Goal: Task Accomplishment & Management: Manage account settings

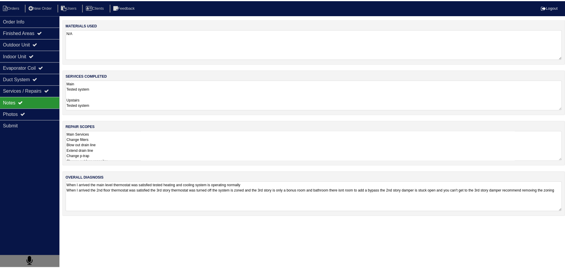
scroll to position [1, 0]
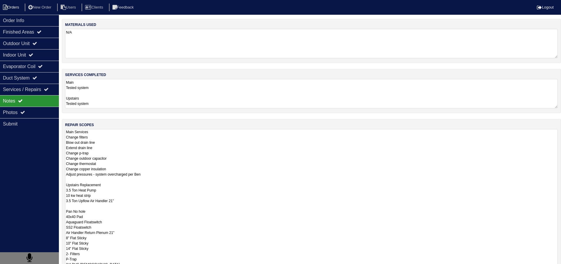
click at [21, 9] on li "Orders" at bounding box center [12, 8] width 24 height 8
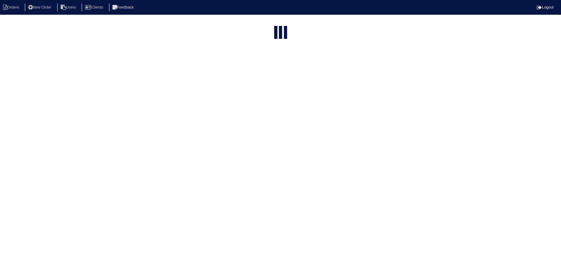
select select "15"
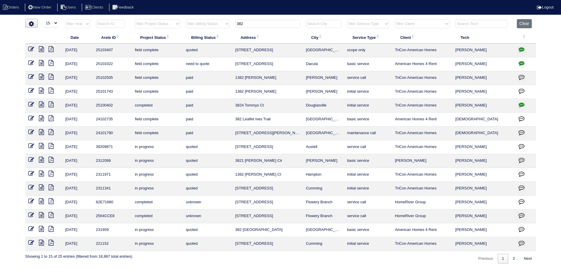
click at [532, 21] on th "Clear" at bounding box center [524, 25] width 22 height 12
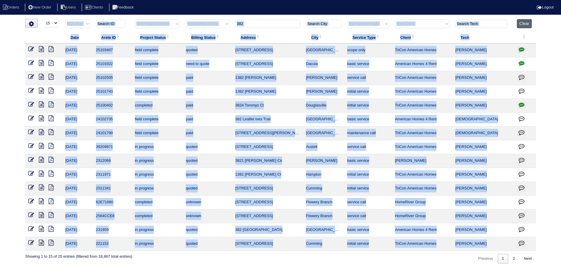
click at [532, 21] on th "Clear" at bounding box center [524, 25] width 22 height 12
click at [530, 21] on button "Clear" at bounding box center [523, 23] width 15 height 9
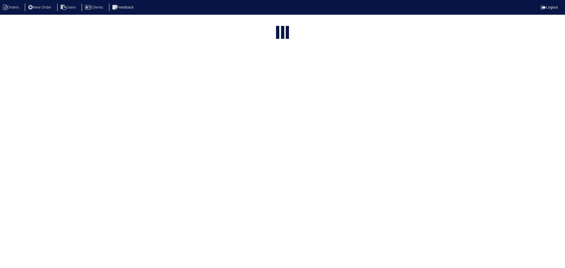
select select "15"
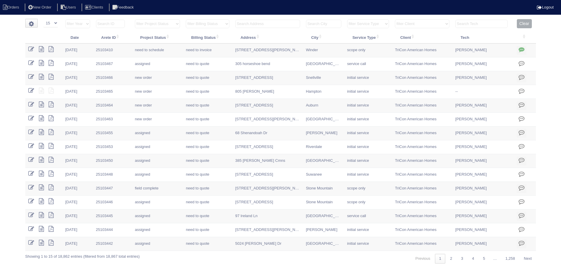
click at [471, 23] on input "text" at bounding box center [481, 24] width 52 height 8
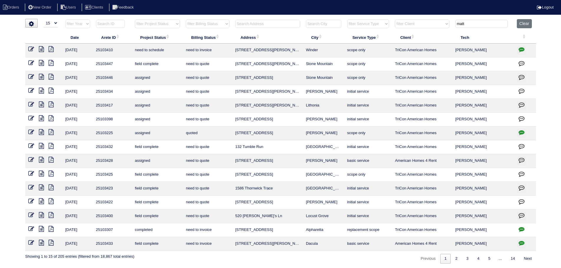
type input "matt"
click at [166, 24] on select "filter Project Status -- Any Project Status -- new order assigned in progress f…" at bounding box center [157, 23] width 45 height 9
click at [167, 14] on nav "Orders New Order Users Clients Feedback Logout" at bounding box center [280, 7] width 561 height 15
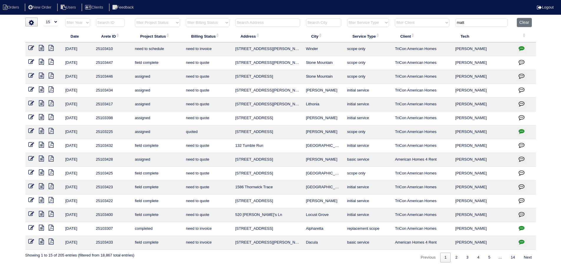
click at [43, 159] on icon at bounding box center [41, 159] width 5 height 6
click at [33, 158] on icon at bounding box center [31, 159] width 6 height 6
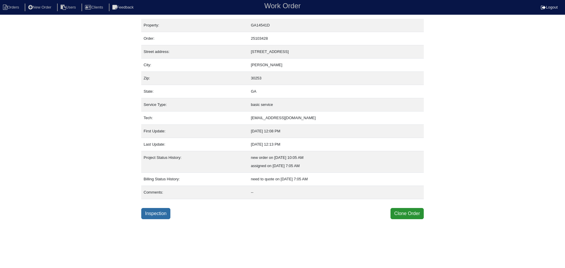
click at [156, 219] on link "Inspection" at bounding box center [155, 213] width 29 height 11
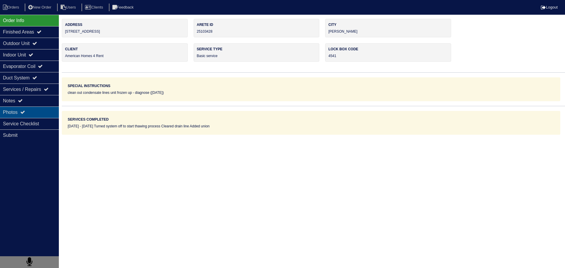
click at [37, 113] on div "Photos" at bounding box center [29, 112] width 59 height 11
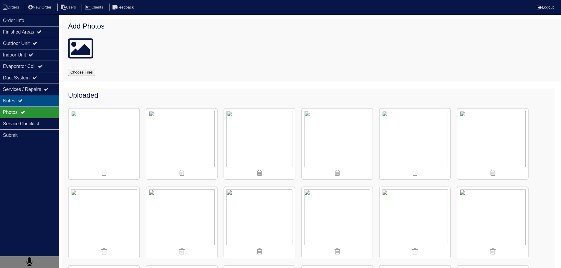
click at [37, 101] on div "Notes" at bounding box center [29, 100] width 59 height 11
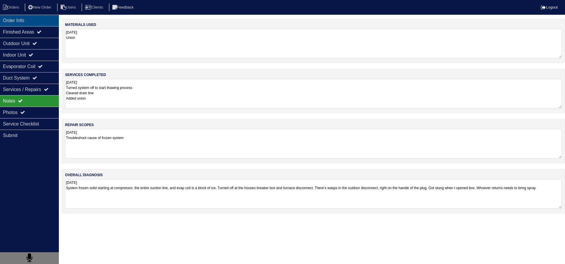
click at [32, 21] on div "Order Info" at bounding box center [29, 20] width 59 height 11
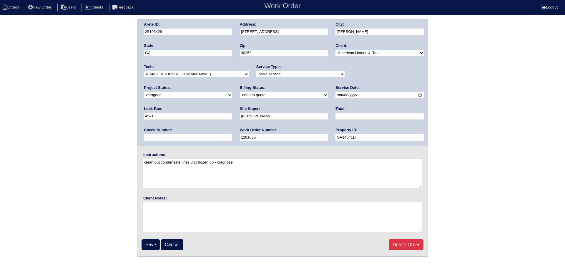
click at [335, 94] on input "[DATE]" at bounding box center [379, 95] width 88 height 7
type input "2025-09-18"
click at [202, 76] on select "-select- aretesmg+backup-tech@gmail.com benjohnholt88@gmail.com callisonhvac@ya…" at bounding box center [196, 74] width 105 height 6
select select "75"
click at [144, 71] on select "-select- aretesmg+backup-tech@gmail.com benjohnholt88@gmail.com callisonhvac@ya…" at bounding box center [196, 74] width 105 height 6
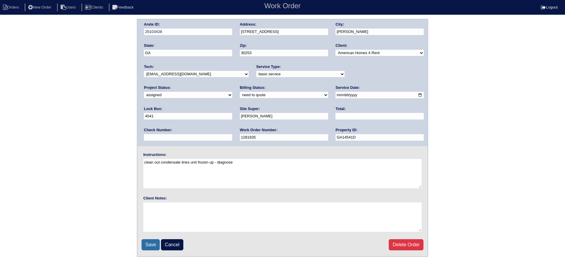
click at [149, 243] on input "Save" at bounding box center [151, 244] width 18 height 11
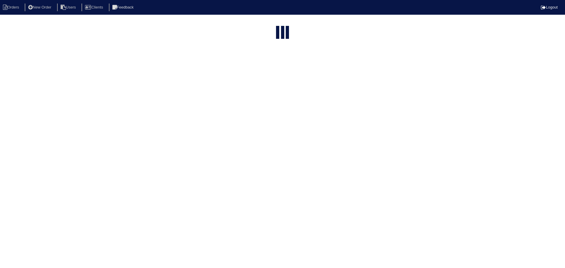
select select "15"
type input "matt"
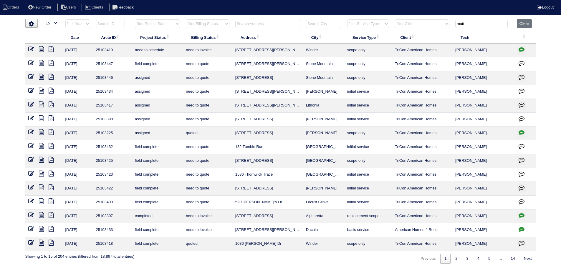
click at [151, 26] on select "filter Project Status -- Any Project Status -- new order assigned in progress f…" at bounding box center [157, 23] width 45 height 9
select select "field complete"
click at [135, 19] on select "filter Project Status -- Any Project Status -- new order assigned in progress f…" at bounding box center [157, 23] width 45 height 9
type input "matt"
select select "field complete"
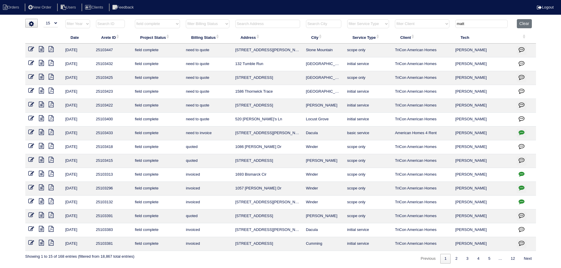
click at [42, 118] on icon at bounding box center [41, 118] width 5 height 6
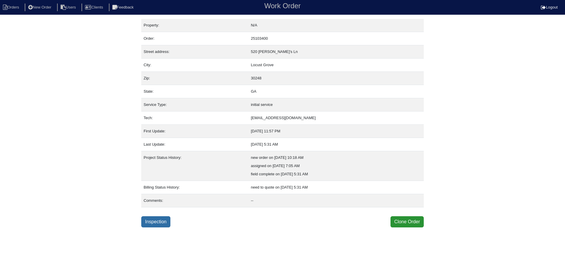
click at [156, 220] on link "Inspection" at bounding box center [155, 221] width 29 height 11
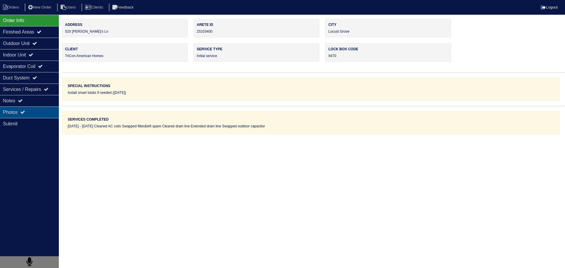
click at [42, 109] on div "Photos" at bounding box center [29, 112] width 59 height 11
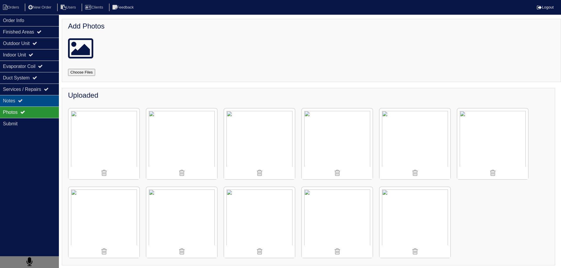
click at [43, 101] on div "Notes" at bounding box center [29, 100] width 59 height 11
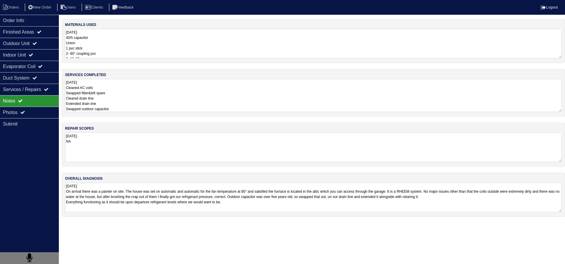
click at [125, 98] on textarea "9.17.25 Cleaned AC coils Swapped filter&left spare Cleared drain line Extended …" at bounding box center [313, 95] width 497 height 33
click at [159, 192] on textarea "9.17.25 On arrival there was a painter on site. The house was set on automatic …" at bounding box center [313, 196] width 497 height 29
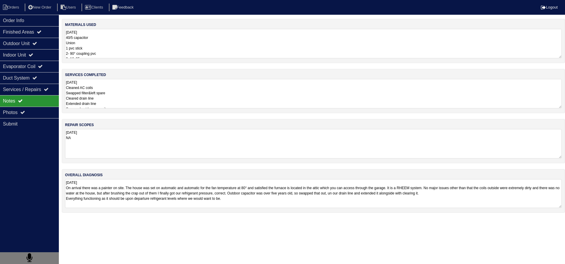
click at [95, 89] on textarea "9.17.25 Cleaned AC coils Swapped filter&left spare Cleared drain line Extended …" at bounding box center [313, 93] width 497 height 29
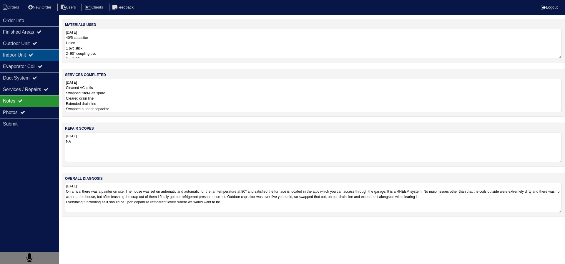
click at [34, 51] on div "Indoor Unit" at bounding box center [29, 54] width 59 height 11
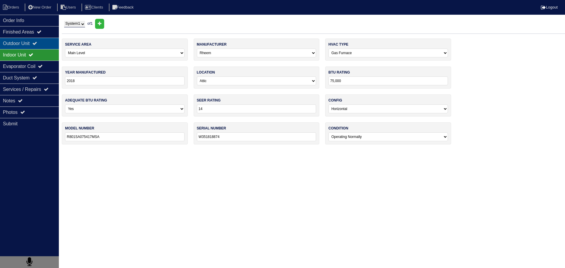
click at [36, 41] on div "Outdoor Unit" at bounding box center [29, 43] width 59 height 11
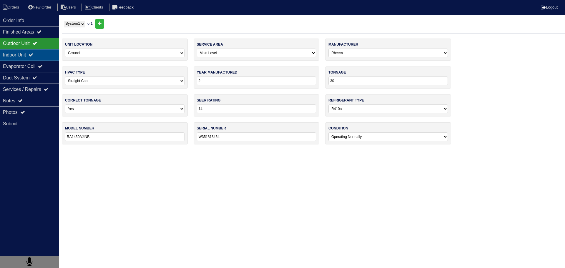
click at [25, 53] on div "Indoor Unit" at bounding box center [29, 54] width 59 height 11
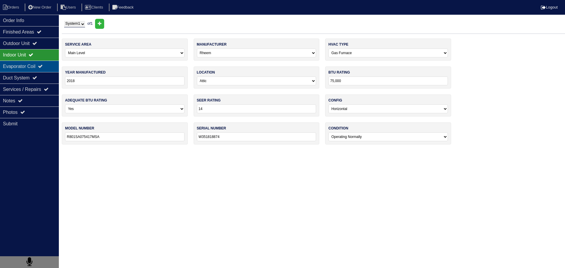
click at [21, 61] on div "Evaporator Coil" at bounding box center [29, 66] width 59 height 11
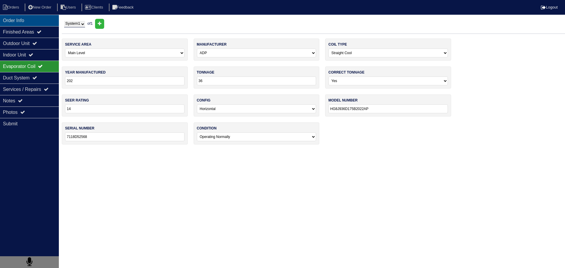
click at [23, 16] on div "Order Info" at bounding box center [29, 20] width 59 height 11
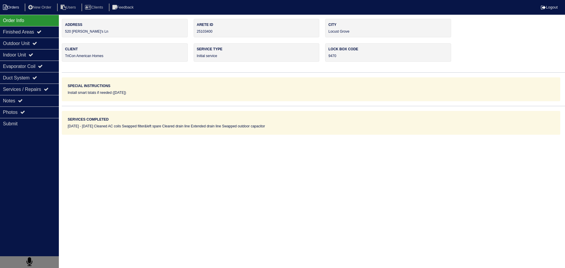
click at [13, 4] on li "Orders" at bounding box center [12, 8] width 24 height 8
select select "15"
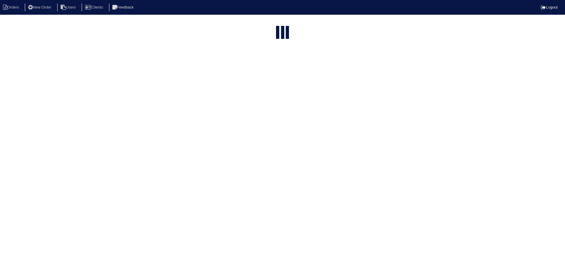
type input "matt"
select select "field complete"
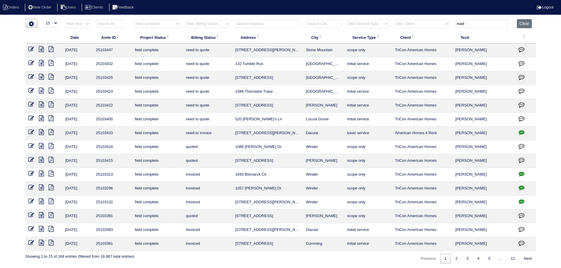
click at [42, 106] on icon at bounding box center [41, 105] width 5 height 6
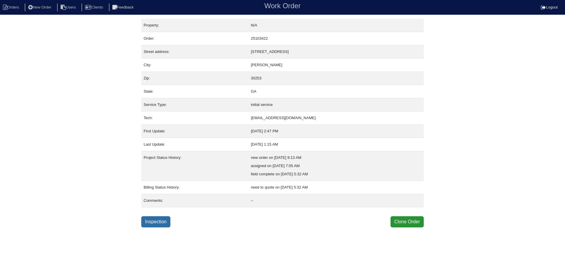
click at [156, 223] on link "Inspection" at bounding box center [155, 221] width 29 height 11
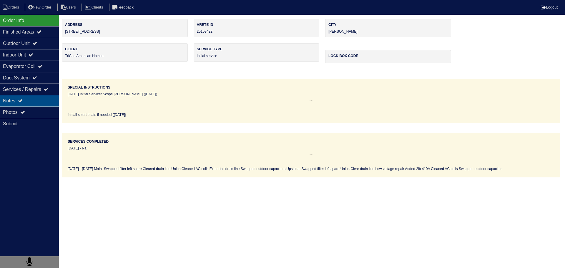
drag, startPoint x: 28, startPoint y: 111, endPoint x: 31, endPoint y: 102, distance: 9.5
click at [28, 110] on div "Photos" at bounding box center [29, 112] width 59 height 11
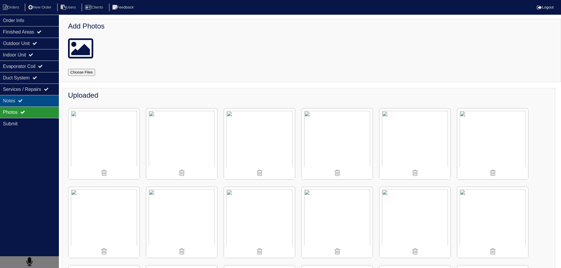
click at [31, 102] on div "Notes" at bounding box center [29, 100] width 59 height 11
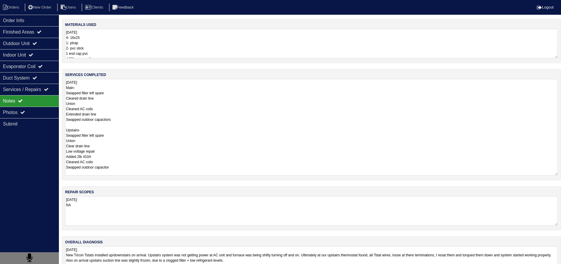
click at [138, 92] on textarea "9.17.25 Main- Swapped filter left spare Cleared drain line Union Cleaned AC coi…" at bounding box center [311, 127] width 492 height 97
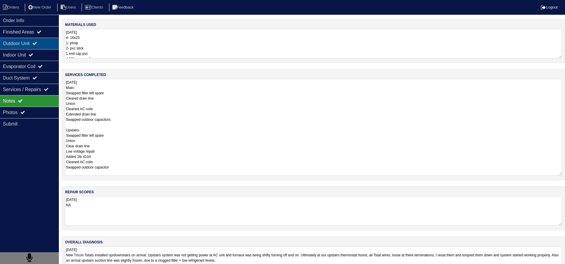
click at [23, 45] on div "Outdoor Unit" at bounding box center [29, 43] width 59 height 11
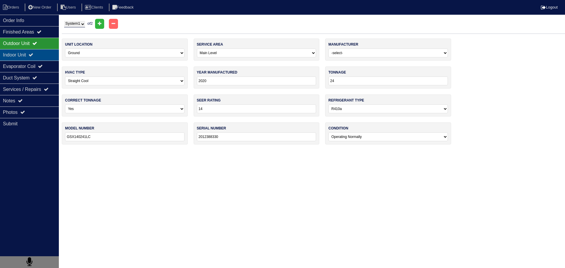
click at [31, 53] on div "Indoor Unit" at bounding box center [29, 54] width 59 height 11
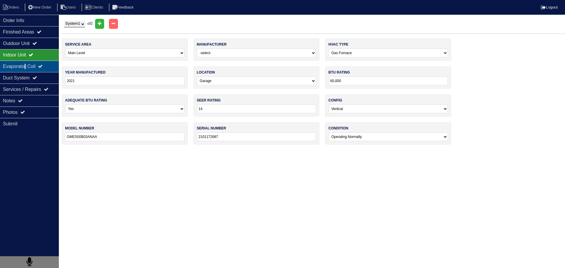
click at [27, 64] on div "Evaporator Coil" at bounding box center [29, 66] width 59 height 11
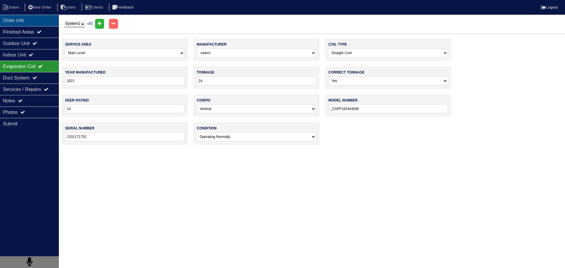
click at [31, 20] on div "Order Info" at bounding box center [29, 20] width 59 height 11
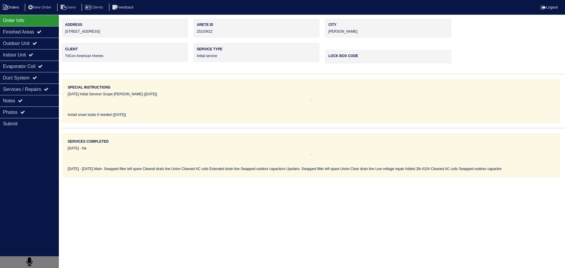
click at [16, 6] on li "Orders" at bounding box center [12, 8] width 24 height 8
select select "15"
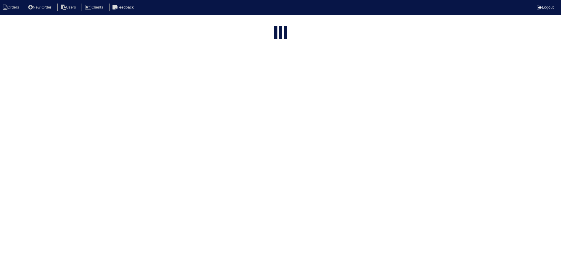
select select "field complete"
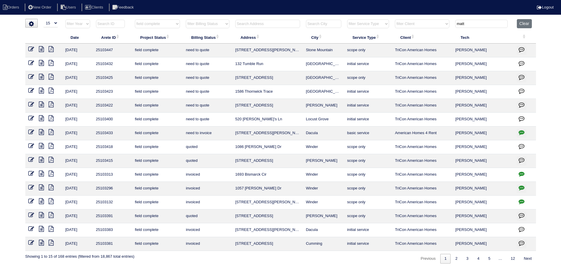
click at [41, 91] on icon at bounding box center [41, 91] width 5 height 6
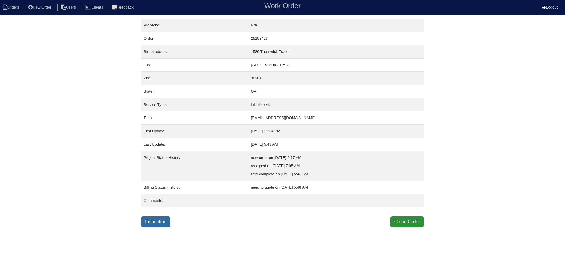
click at [146, 223] on link "Inspection" at bounding box center [155, 221] width 29 height 11
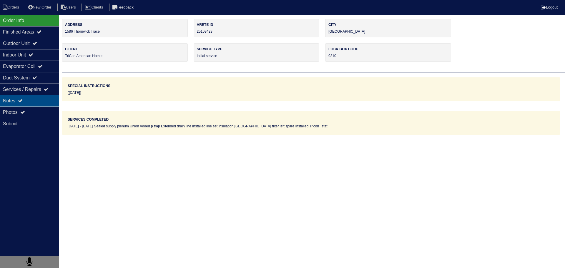
click at [33, 100] on div "Notes" at bounding box center [29, 100] width 59 height 11
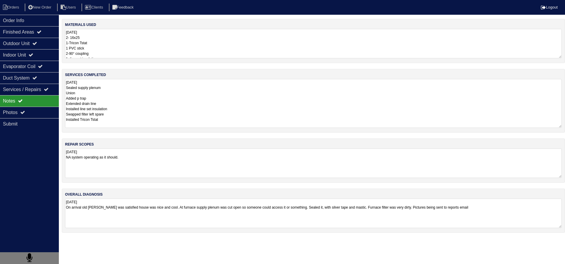
click at [120, 104] on textarea "9.17.25 Sealed supply plenum Union Added p trap Extended drain line Installed l…" at bounding box center [313, 103] width 497 height 49
click at [57, 41] on div "Outdoor Unit" at bounding box center [29, 43] width 59 height 11
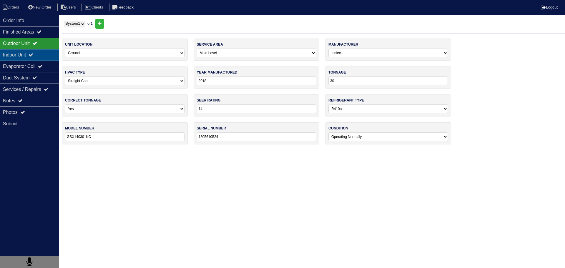
click at [43, 54] on div "Indoor Unit" at bounding box center [29, 54] width 59 height 11
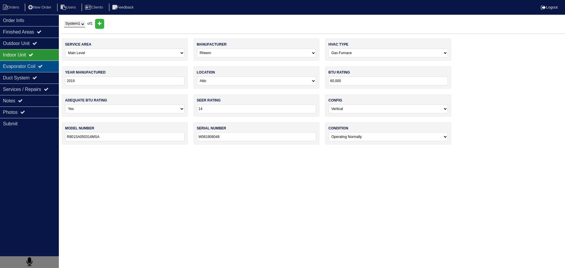
click at [44, 63] on div "Evaporator Coil" at bounding box center [29, 66] width 59 height 11
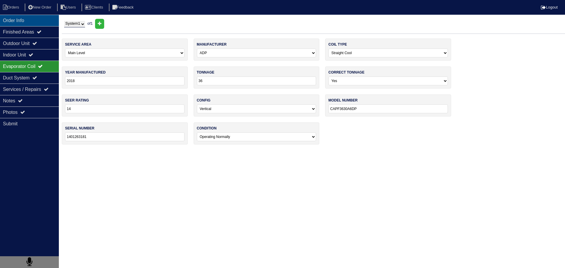
click at [36, 17] on div "Order Info" at bounding box center [29, 20] width 59 height 11
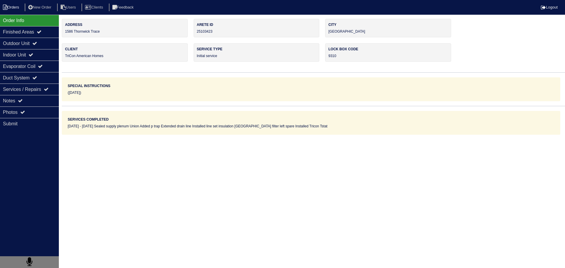
click at [18, 4] on li "Orders" at bounding box center [12, 8] width 24 height 8
select select "15"
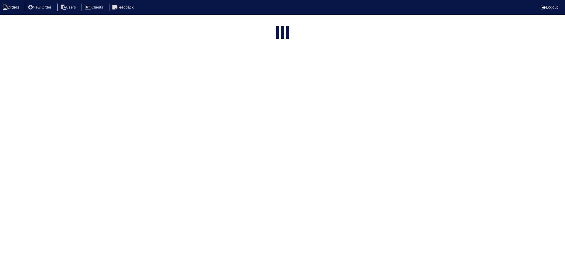
type input "matt"
select select "field complete"
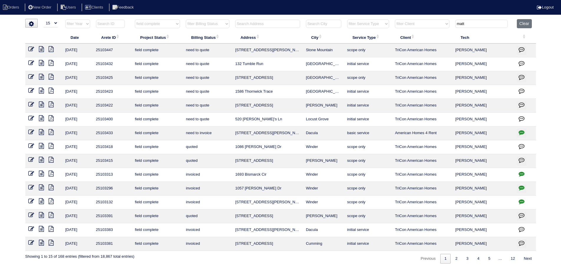
click at [43, 76] on icon at bounding box center [41, 77] width 5 height 6
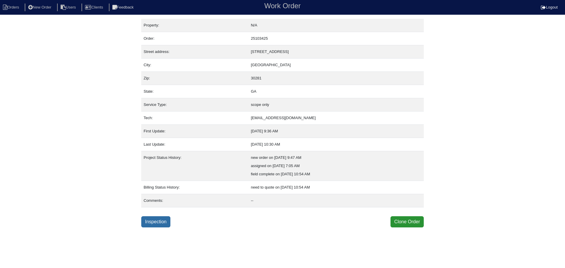
click at [158, 219] on link "Inspection" at bounding box center [155, 221] width 29 height 11
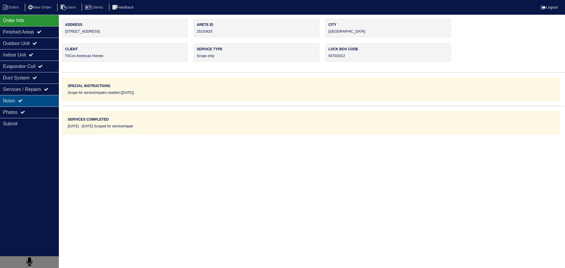
click at [39, 105] on div "Notes" at bounding box center [29, 100] width 59 height 11
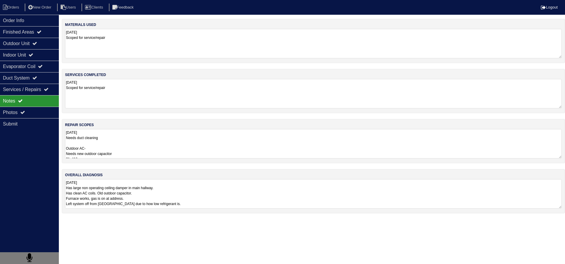
click at [114, 146] on textarea "[DATE] Needs duct cleaning Outdoor AC- Needs new outdoor capacitor 2lb 410a Ext…" at bounding box center [313, 143] width 497 height 29
click at [47, 61] on div "Evaporator Coil" at bounding box center [29, 66] width 59 height 11
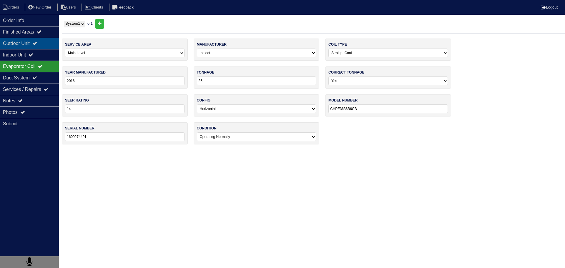
click at [41, 48] on div "Outdoor Unit" at bounding box center [29, 43] width 59 height 11
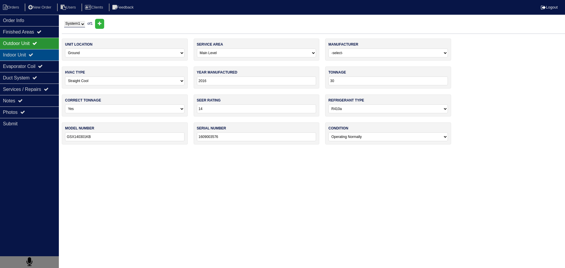
click at [33, 54] on div "Indoor Unit" at bounding box center [29, 54] width 59 height 11
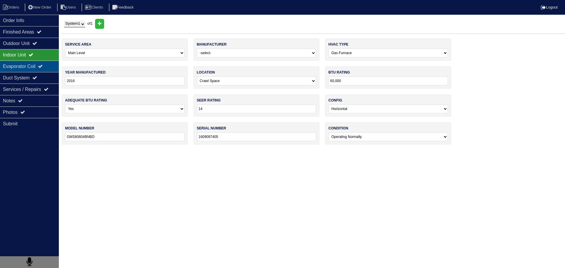
click at [32, 62] on div "Evaporator Coil" at bounding box center [29, 66] width 59 height 11
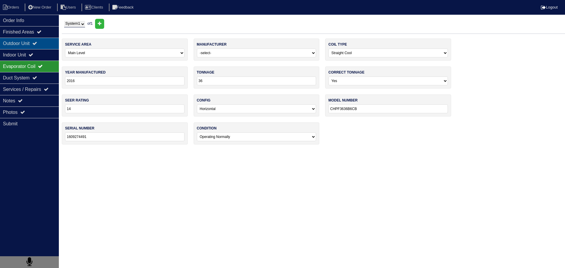
click at [35, 44] on div "Outdoor Unit" at bounding box center [29, 43] width 59 height 11
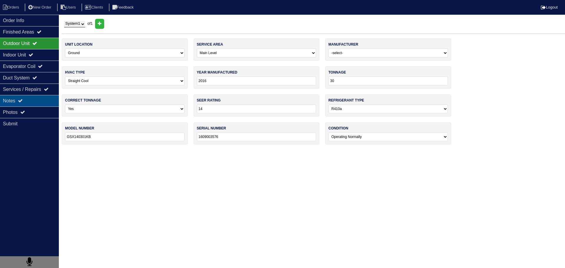
click at [45, 96] on div "Notes" at bounding box center [29, 100] width 59 height 11
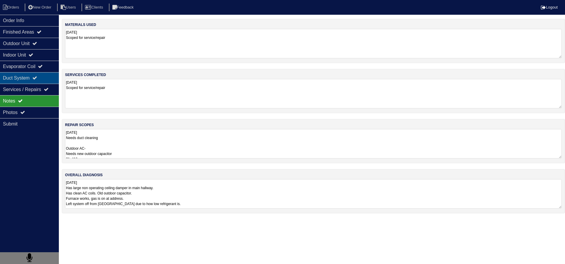
click at [37, 78] on icon at bounding box center [34, 77] width 5 height 5
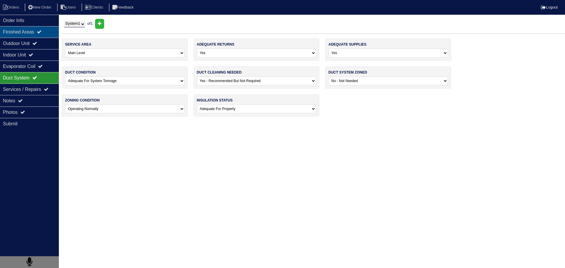
click at [34, 31] on div "Finished Areas" at bounding box center [29, 31] width 59 height 11
click at [23, 19] on div "Order Info" at bounding box center [29, 20] width 59 height 11
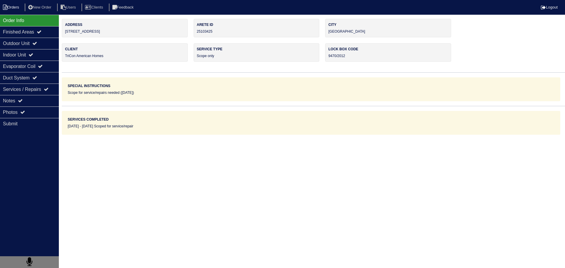
click at [14, 4] on li "Orders" at bounding box center [12, 8] width 24 height 8
select select "15"
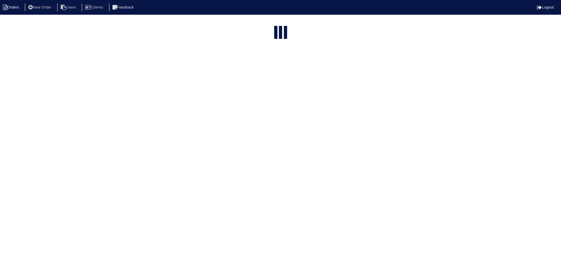
select select "field complete"
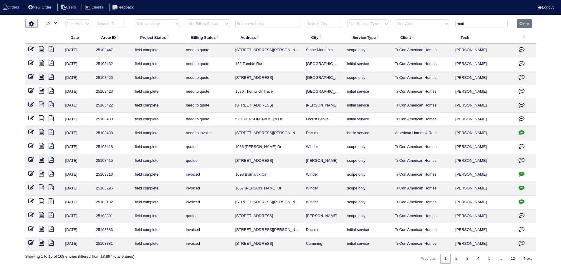
click at [41, 63] on icon at bounding box center [41, 63] width 5 height 6
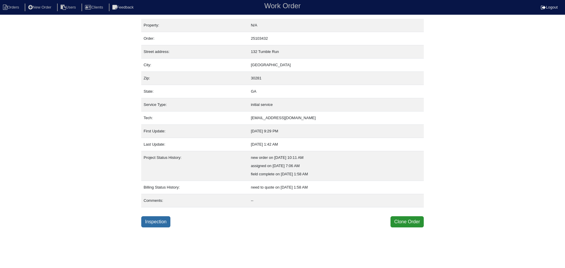
click at [154, 221] on link "Inspection" at bounding box center [155, 221] width 29 height 11
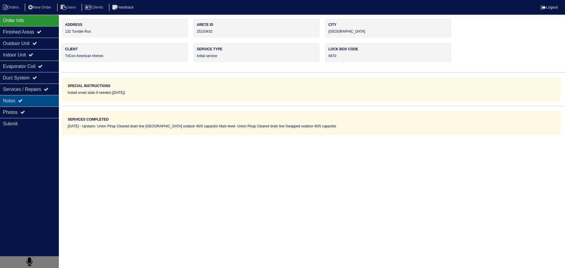
click at [39, 105] on div "Notes" at bounding box center [29, 100] width 59 height 11
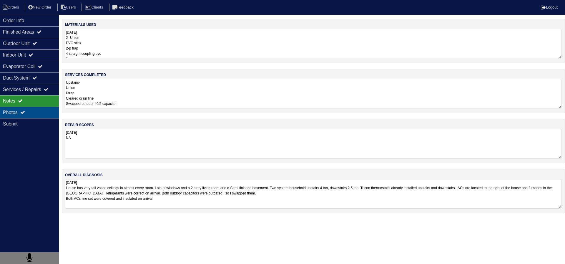
click at [36, 111] on div "Photos" at bounding box center [29, 112] width 59 height 11
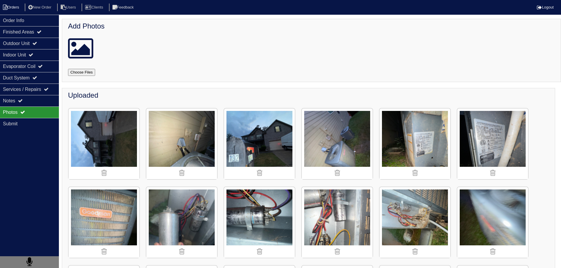
drag, startPoint x: 29, startPoint y: 22, endPoint x: 8, endPoint y: 6, distance: 26.2
click at [27, 22] on div "Order Info" at bounding box center [29, 20] width 59 height 11
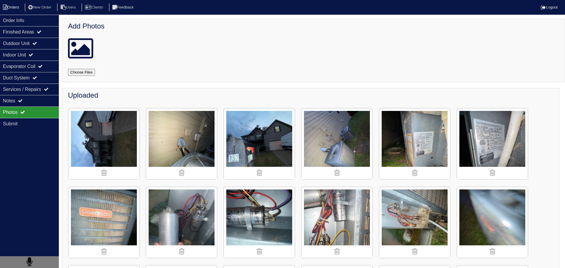
click at [7, 6] on li "Orders" at bounding box center [12, 8] width 24 height 8
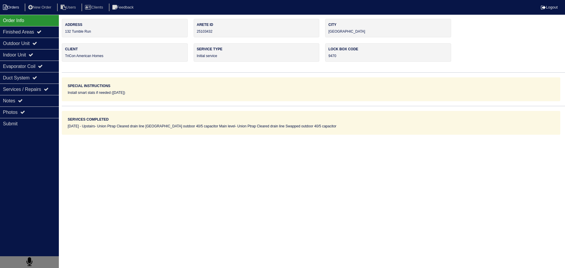
select select "15"
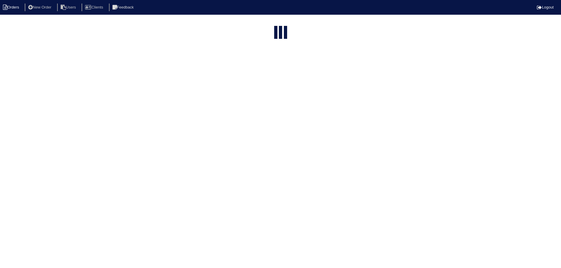
select select "field complete"
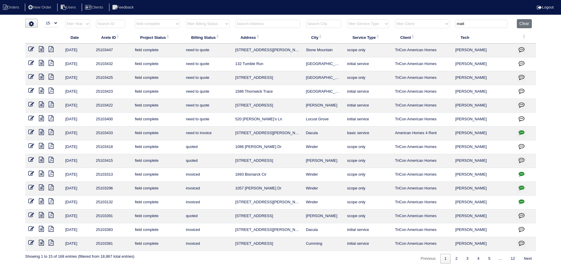
click at [42, 48] on icon at bounding box center [41, 49] width 5 height 6
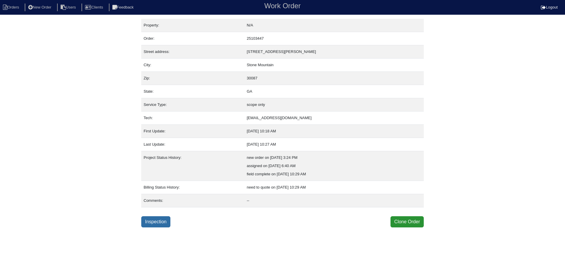
click at [166, 222] on link "Inspection" at bounding box center [155, 221] width 29 height 11
select select "0"
select select "ADP"
select select "0"
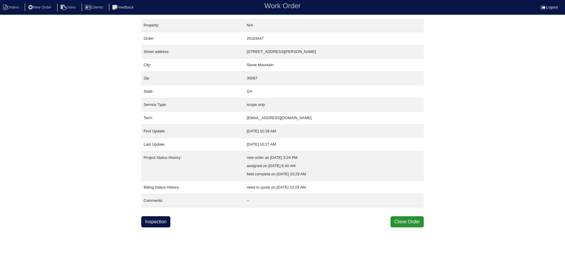
select select "0"
select select "2"
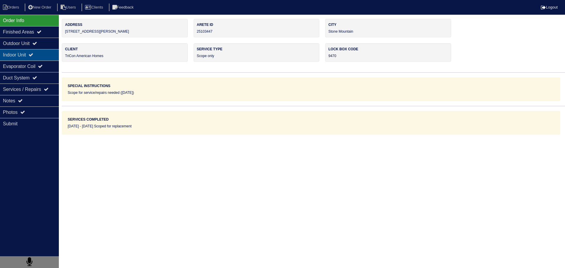
drag, startPoint x: 38, startPoint y: 44, endPoint x: 36, endPoint y: 54, distance: 10.2
click at [37, 45] on icon at bounding box center [34, 43] width 5 height 5
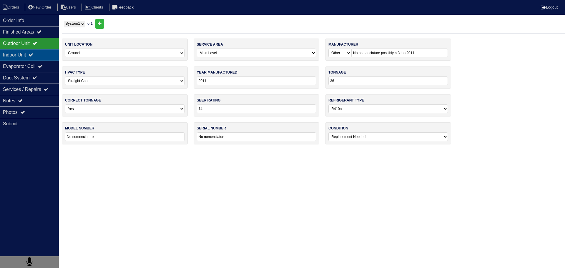
click at [36, 52] on div "Indoor Unit" at bounding box center [29, 54] width 59 height 11
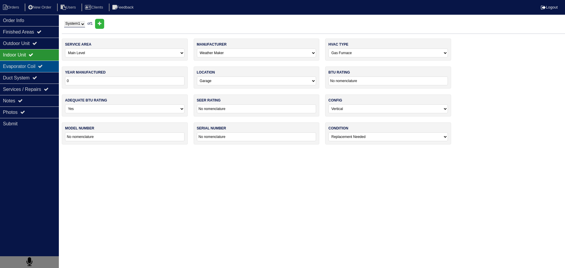
click at [35, 61] on div "Evaporator Coil" at bounding box center [29, 66] width 59 height 11
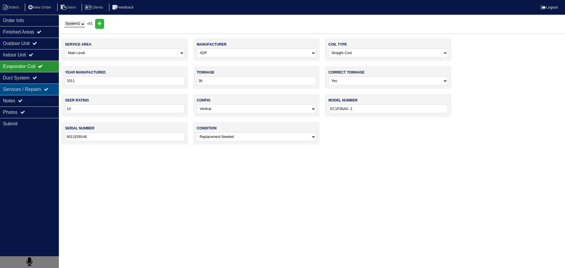
click at [35, 93] on div "Services / Repairs" at bounding box center [29, 89] width 59 height 11
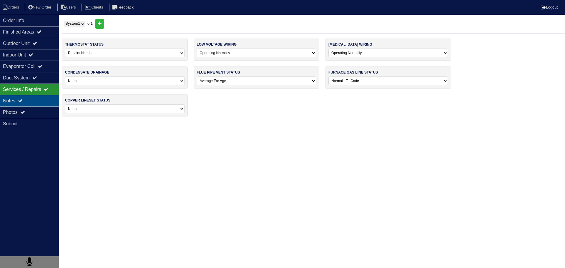
click at [38, 101] on div "Notes" at bounding box center [29, 100] width 59 height 11
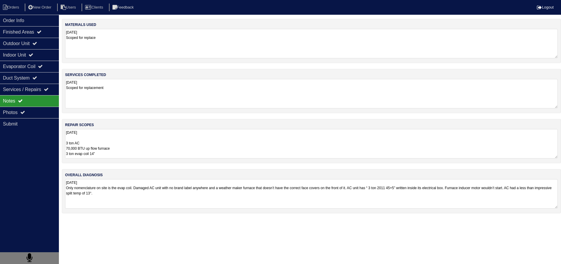
click at [125, 150] on textarea "[DATE] 3 ton AC 70,000 BTU up flow furnace 3 ton evap coil 14” 16x25 filter rac…" at bounding box center [311, 143] width 492 height 29
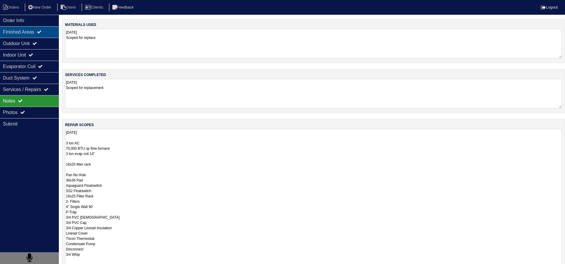
click at [42, 26] on div "Finished Areas" at bounding box center [29, 31] width 59 height 11
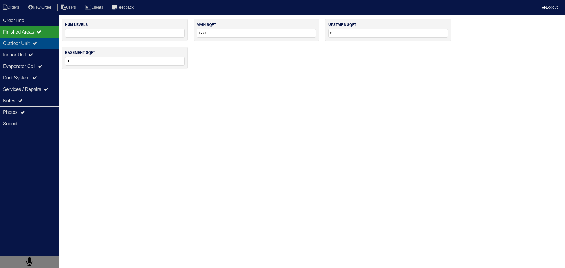
click at [31, 47] on div "Outdoor Unit" at bounding box center [29, 43] width 59 height 11
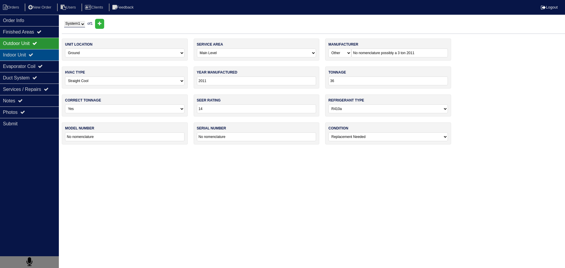
click at [31, 54] on div "Indoor Unit" at bounding box center [29, 54] width 59 height 11
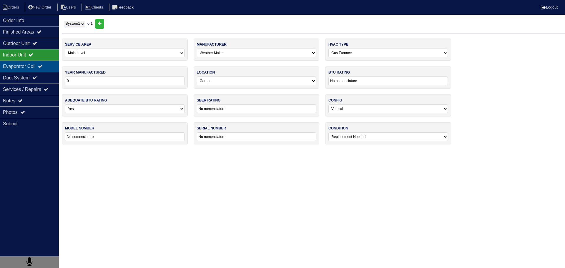
click at [33, 68] on div "Evaporator Coil" at bounding box center [29, 66] width 59 height 11
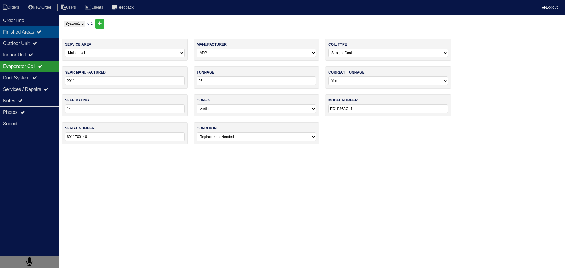
click at [43, 28] on div "Finished Areas" at bounding box center [29, 31] width 59 height 11
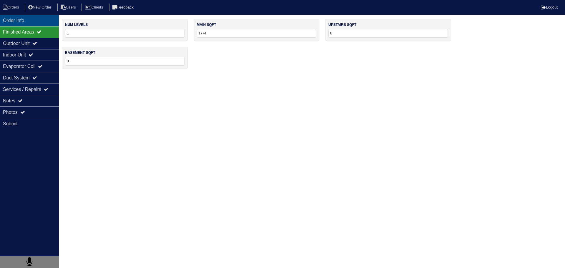
click at [45, 25] on div "Order Info" at bounding box center [29, 20] width 59 height 11
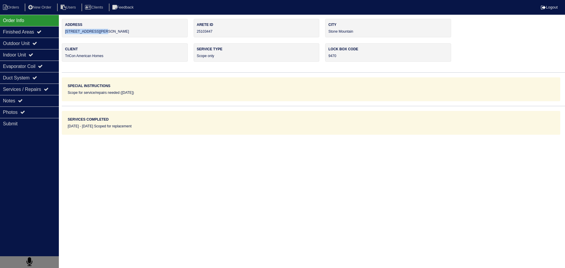
drag, startPoint x: 115, startPoint y: 30, endPoint x: 66, endPoint y: 34, distance: 49.2
click at [66, 34] on div "Address [STREET_ADDRESS][PERSON_NAME]" at bounding box center [125, 28] width 126 height 19
click at [33, 33] on div "Finished Areas" at bounding box center [29, 31] width 59 height 11
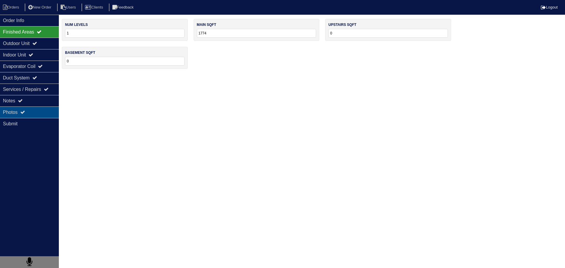
click at [46, 110] on div "Photos" at bounding box center [29, 112] width 59 height 11
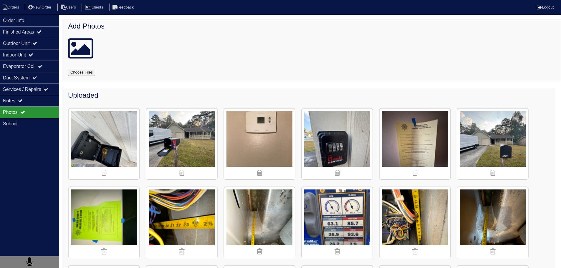
click at [187, 144] on img at bounding box center [181, 144] width 71 height 71
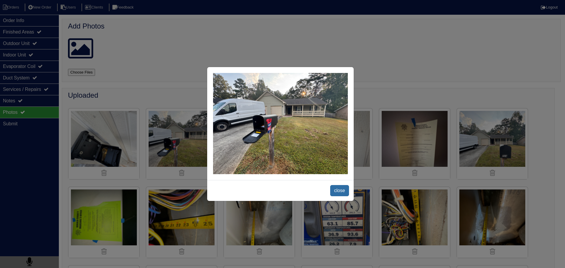
click at [345, 193] on span "close" at bounding box center [339, 190] width 19 height 11
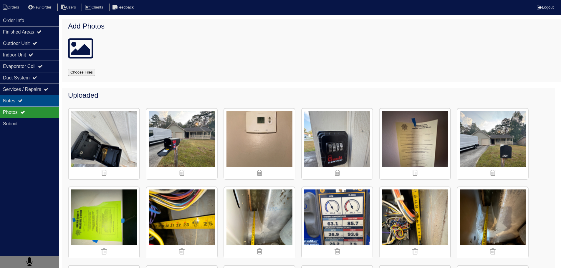
click at [38, 99] on div "Notes" at bounding box center [29, 100] width 59 height 11
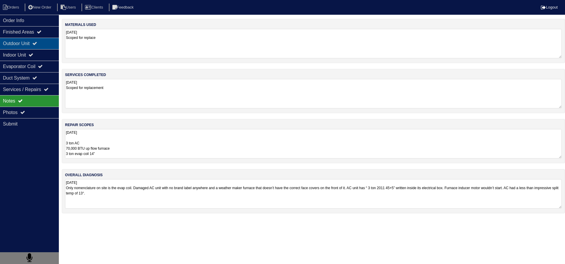
click at [37, 41] on icon at bounding box center [34, 43] width 5 height 5
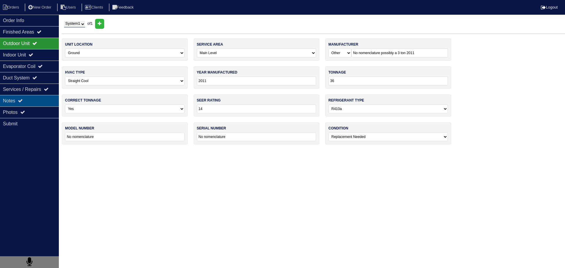
click at [29, 102] on div "Notes" at bounding box center [29, 100] width 59 height 11
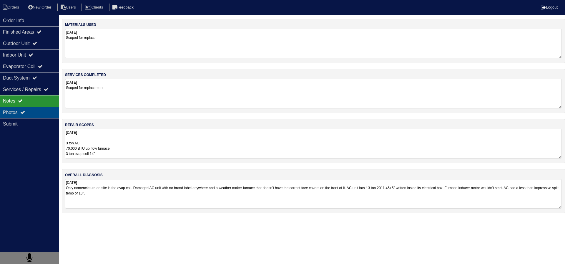
click at [28, 111] on div "Photos" at bounding box center [29, 112] width 59 height 11
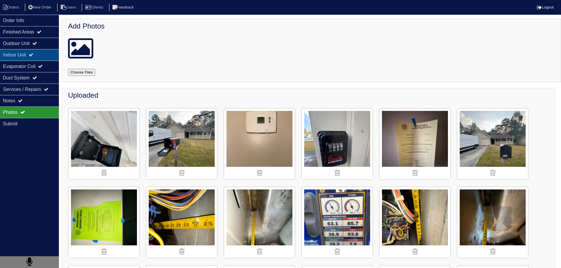
click at [24, 54] on div "Indoor Unit" at bounding box center [29, 54] width 59 height 11
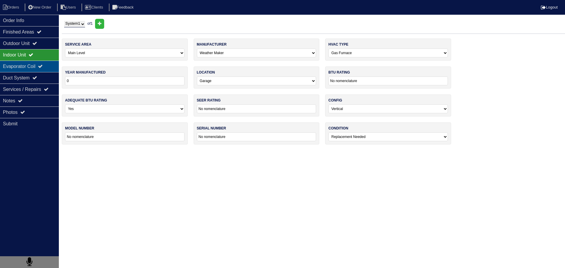
click at [24, 64] on div "Evaporator Coil" at bounding box center [29, 66] width 59 height 11
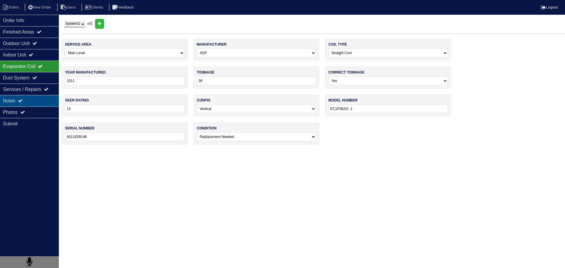
click at [29, 106] on div "Notes" at bounding box center [29, 100] width 59 height 11
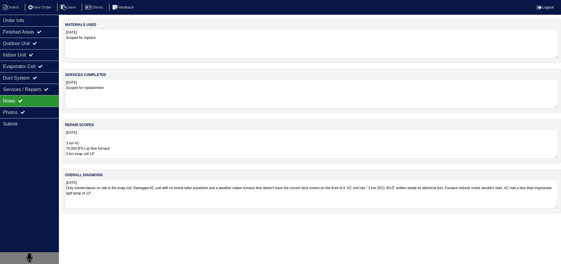
click at [114, 149] on textarea "[DATE] 3 ton AC 70,000 BTU up flow furnace 3 ton evap coil 14” 16x25 filter rac…" at bounding box center [311, 143] width 492 height 29
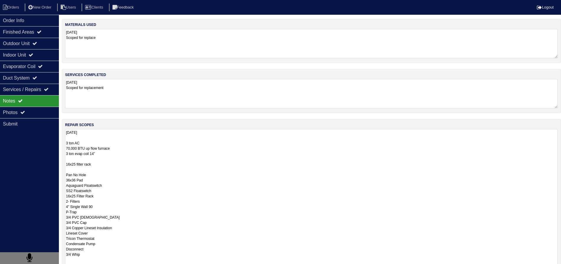
click at [119, 157] on textarea "[DATE] 3 ton AC 70,000 BTU up flow furnace 3 ton evap coil 14” 16x25 filter rac…" at bounding box center [311, 201] width 492 height 144
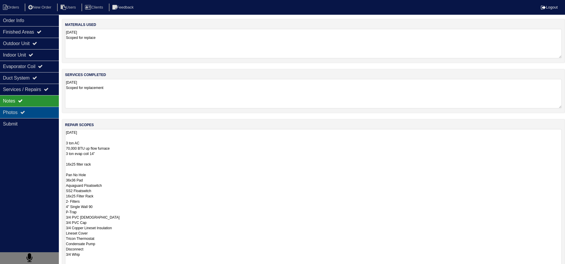
click at [36, 110] on div "Photos" at bounding box center [29, 112] width 59 height 11
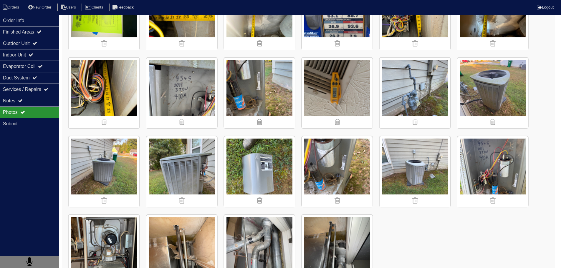
scroll to position [237, 0]
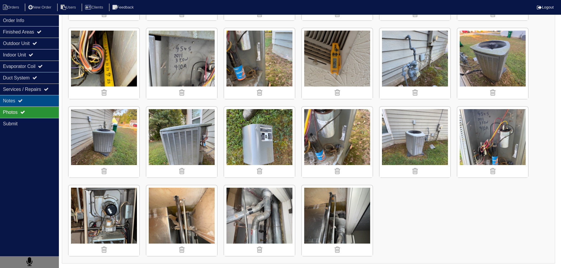
click at [40, 98] on div "Notes" at bounding box center [29, 100] width 59 height 11
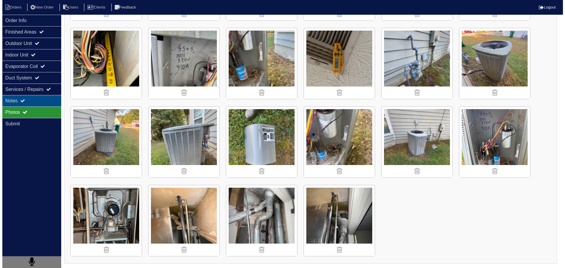
scroll to position [0, 0]
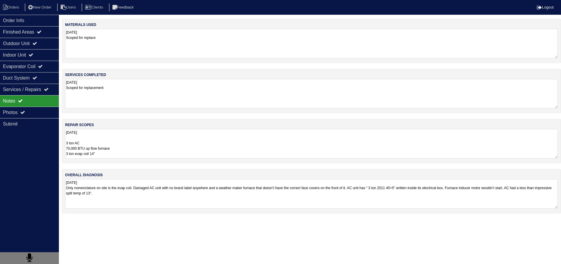
click at [108, 149] on textarea "[DATE] 3 ton AC 70,000 BTU up flow furnace 3 ton evap coil 14” 16x25 filter rac…" at bounding box center [311, 143] width 492 height 29
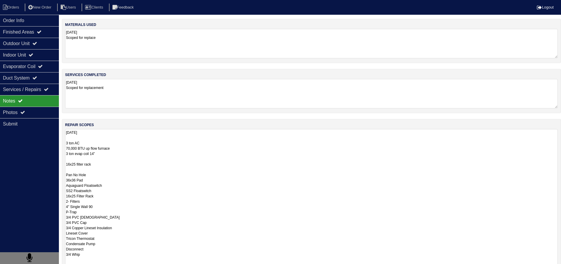
click at [97, 154] on textarea "[DATE] 3 ton AC 70,000 BTU up flow furnace 3 ton evap coil 14” 16x25 filter rac…" at bounding box center [311, 201] width 492 height 144
click at [121, 141] on textarea "[DATE] 3 ton AC 70,000 BTU up flow furnace 3 ton evap coil 17” 16x25 filter rac…" at bounding box center [311, 201] width 492 height 144
drag, startPoint x: 100, startPoint y: 165, endPoint x: 66, endPoint y: 162, distance: 34.6
click at [66, 162] on textarea "[DATE] 3 ton AC 70,000 BTU up flow furnace 3 ton evap coil 17” 16x25 filter rac…" at bounding box center [311, 201] width 492 height 144
drag, startPoint x: 87, startPoint y: 243, endPoint x: 63, endPoint y: 239, distance: 23.6
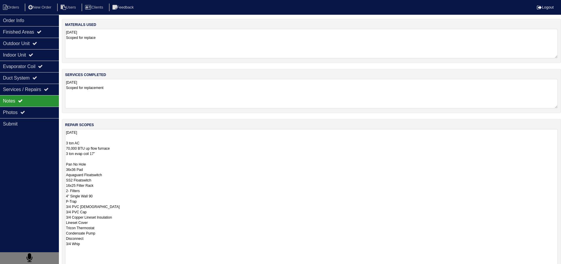
click at [63, 239] on div "repair scopes [DATE] 3 ton AC 70,000 BTU up flow furnace 3 ton evap coil 17” Pa…" at bounding box center [311, 198] width 499 height 159
drag, startPoint x: 92, startPoint y: 212, endPoint x: 51, endPoint y: 211, distance: 40.9
click at [51, 211] on div "Order Info Finished Areas Outdoor Unit Indoor Unit Evaporator Coil Duct System …" at bounding box center [280, 176] width 561 height 315
drag, startPoint x: 81, startPoint y: 202, endPoint x: 63, endPoint y: 200, distance: 18.3
click at [63, 200] on div "repair scopes [DATE] 3 ton AC 70,000 BTU up flow furnace 3 ton evap coil 17” Pa…" at bounding box center [311, 198] width 499 height 159
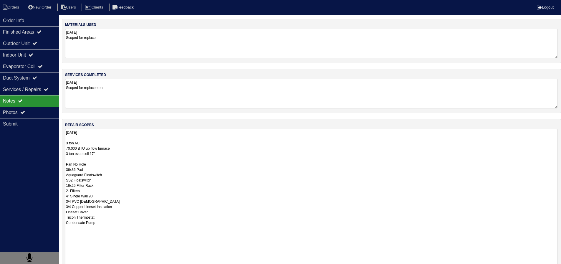
click at [97, 156] on textarea "[DATE] 3 ton AC 70,000 BTU up flow furnace 3 ton evap coil 17” Pan No Hole 36x3…" at bounding box center [311, 201] width 492 height 144
type textarea "[DATE] 3 ton AC 70,000 BTU up flow furnace 3 ton evap coil 17” Pan No Hole 36x3…"
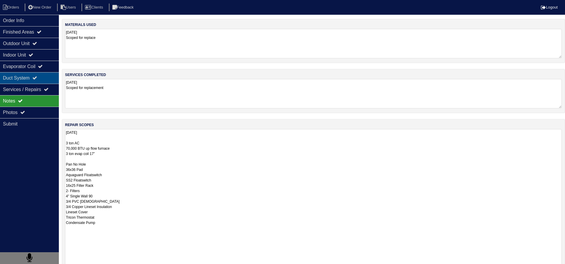
click at [21, 79] on div "Duct System" at bounding box center [29, 77] width 59 height 11
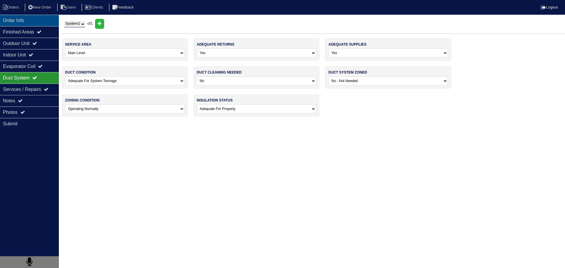
click at [24, 23] on div "Order Info" at bounding box center [29, 20] width 59 height 11
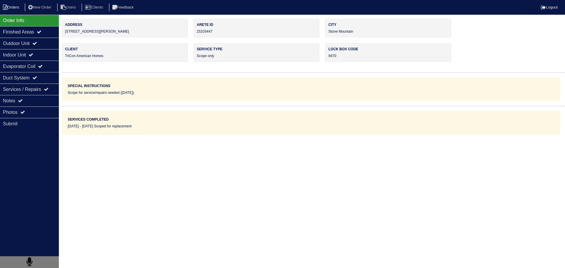
click at [16, 9] on li "Orders" at bounding box center [12, 8] width 24 height 8
select select "15"
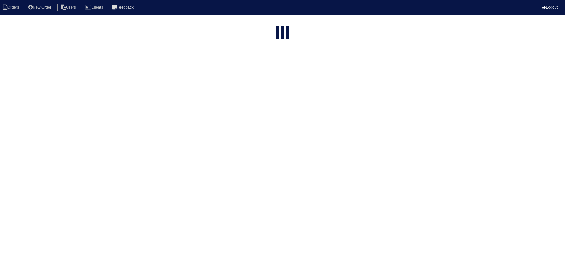
type input "matt"
select select "field complete"
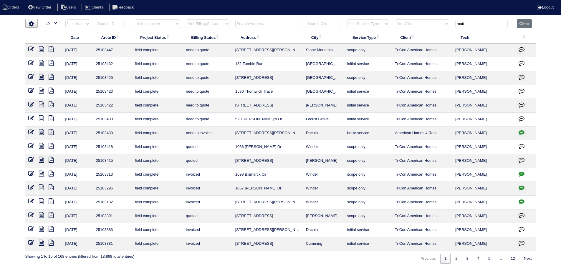
click at [248, 24] on input "text" at bounding box center [267, 24] width 65 height 8
click at [169, 20] on select "filter Project Status -- Any Project Status -- new order assigned in progress f…" at bounding box center [157, 23] width 45 height 9
select select
click at [135, 19] on select "filter Project Status -- Any Project Status -- new order assigned in progress f…" at bounding box center [157, 23] width 45 height 9
click at [249, 24] on input "text" at bounding box center [267, 24] width 65 height 8
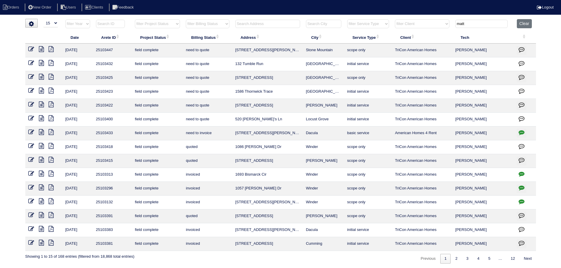
type input "matt"
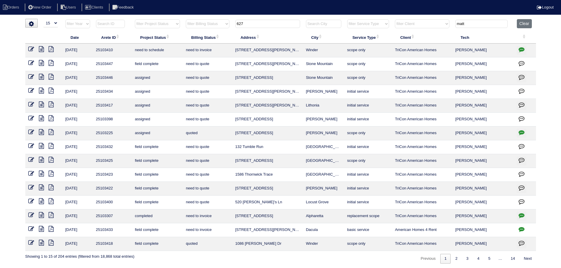
type input "627"
type input "matt"
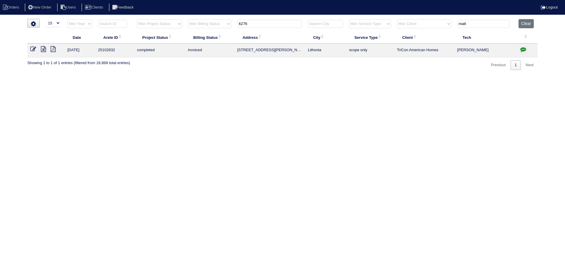
type input "6276"
type input "matt"
type input "6276"
click at [45, 51] on icon at bounding box center [43, 49] width 5 height 6
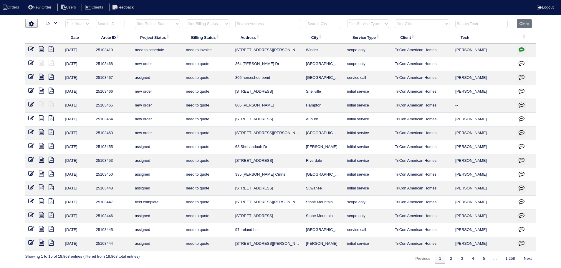
select select "15"
click at [280, 26] on input "text" at bounding box center [267, 24] width 65 height 8
click at [276, 27] on input "text" at bounding box center [267, 24] width 65 height 8
click at [275, 26] on input "text" at bounding box center [267, 24] width 65 height 8
